Goal: Check status

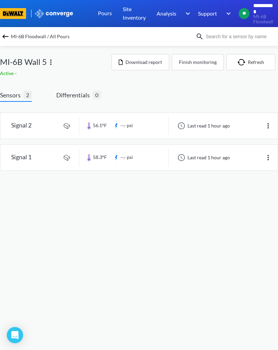
scroll to position [51, 14]
click at [15, 74] on span "-" at bounding box center [16, 73] width 3 height 6
click at [8, 74] on span "Active" at bounding box center [7, 73] width 15 height 6
click at [16, 75] on span "-" at bounding box center [16, 73] width 3 height 6
click at [25, 58] on span "MI-6B Wall 5" at bounding box center [23, 62] width 47 height 13
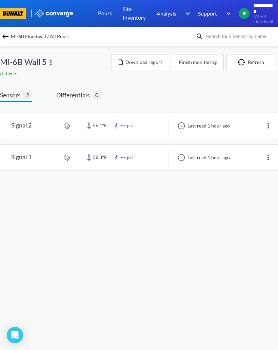
click at [28, 58] on span "MI-6B Wall 5" at bounding box center [23, 62] width 47 height 13
click at [9, 35] on img at bounding box center [5, 36] width 8 height 8
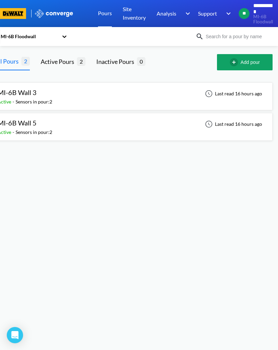
click at [37, 96] on span "MI-6B Wall 3" at bounding box center [17, 92] width 39 height 8
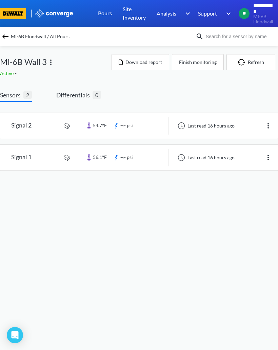
click at [268, 159] on img at bounding box center [268, 158] width 8 height 8
click at [258, 159] on div "Edit" at bounding box center [249, 157] width 43 height 13
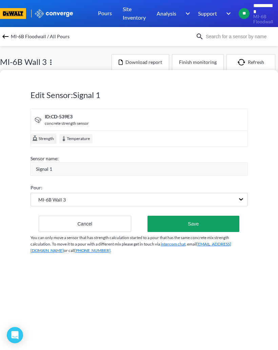
click at [78, 134] on div "Temperature" at bounding box center [75, 138] width 33 height 9
click at [73, 134] on div "Temperature" at bounding box center [75, 138] width 33 height 9
click at [9, 36] on img at bounding box center [5, 36] width 8 height 8
